Goal: Check status: Check status

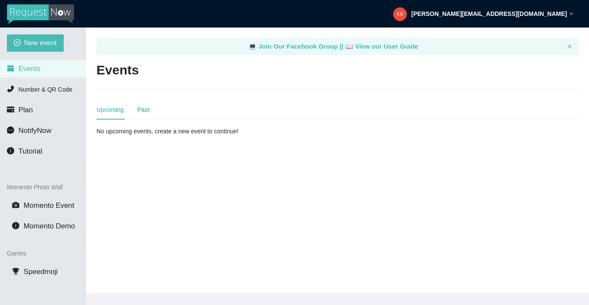
click at [144, 110] on div "Past" at bounding box center [143, 109] width 12 height 9
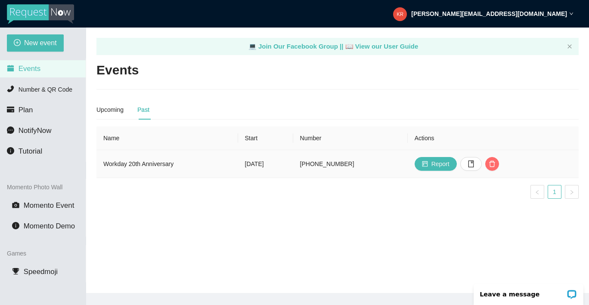
click at [160, 164] on td "Workday 20th Anniversary" at bounding box center [167, 164] width 142 height 28
click at [393, 166] on td "[PHONE_NUMBER]" at bounding box center [350, 164] width 115 height 28
click at [474, 162] on icon "book" at bounding box center [470, 164] width 7 height 7
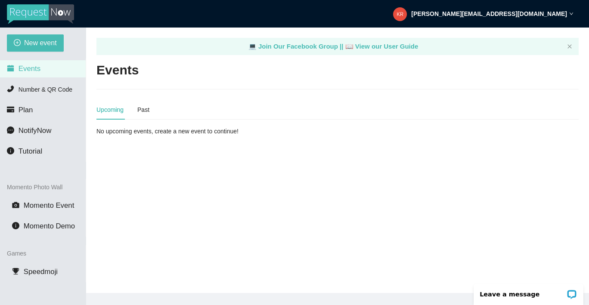
click at [155, 112] on div "Upcoming Past" at bounding box center [337, 110] width 482 height 20
click at [144, 109] on div "Past" at bounding box center [143, 109] width 12 height 9
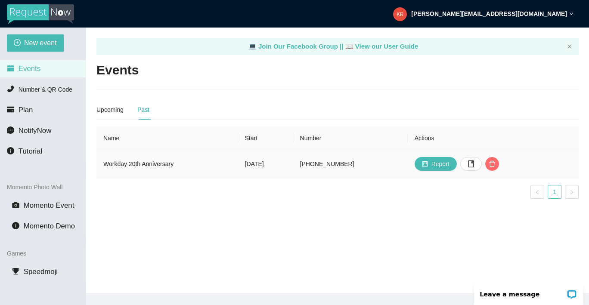
click at [145, 165] on td "Workday 20th Anniversary" at bounding box center [167, 164] width 142 height 28
click at [293, 161] on td "[DATE]" at bounding box center [265, 164] width 55 height 28
click at [474, 164] on icon "book" at bounding box center [471, 164] width 6 height 7
